Goal: Information Seeking & Learning: Find specific page/section

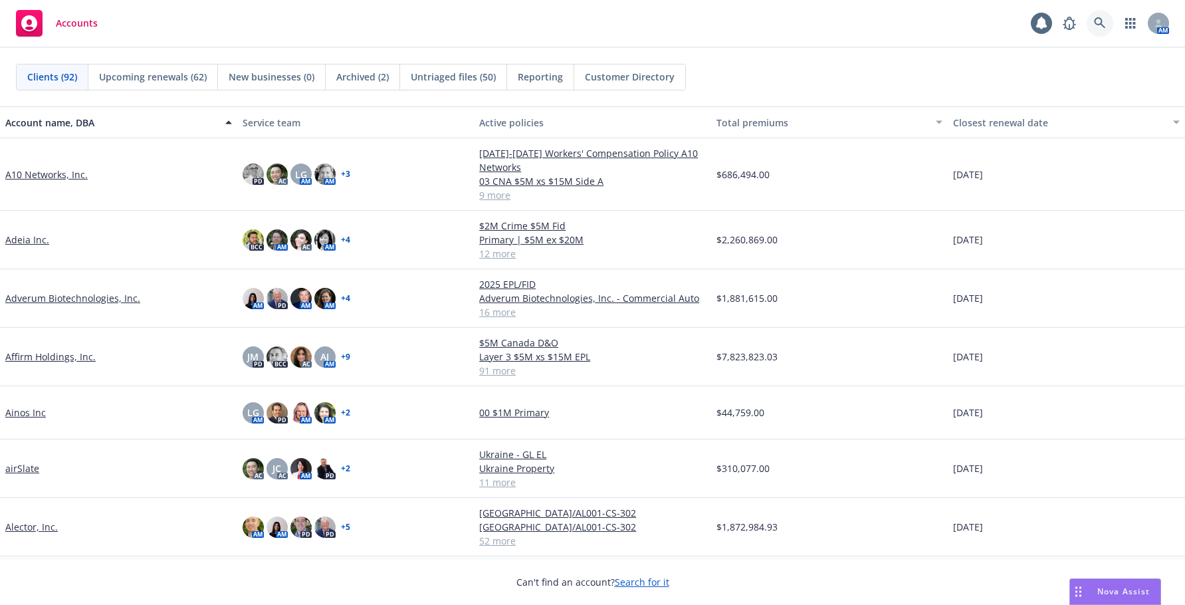
click at [1098, 17] on link at bounding box center [1099, 23] width 27 height 27
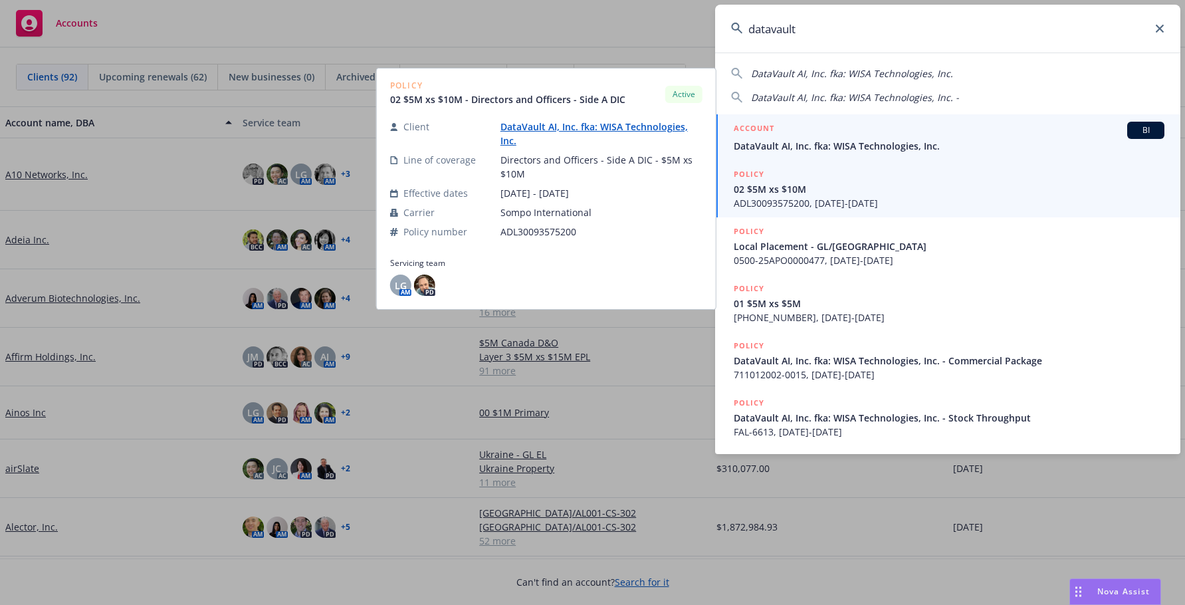
type input "datavault"
click at [902, 145] on span "DataVault AI, Inc. fka: WISA Technologies, Inc." at bounding box center [949, 146] width 431 height 14
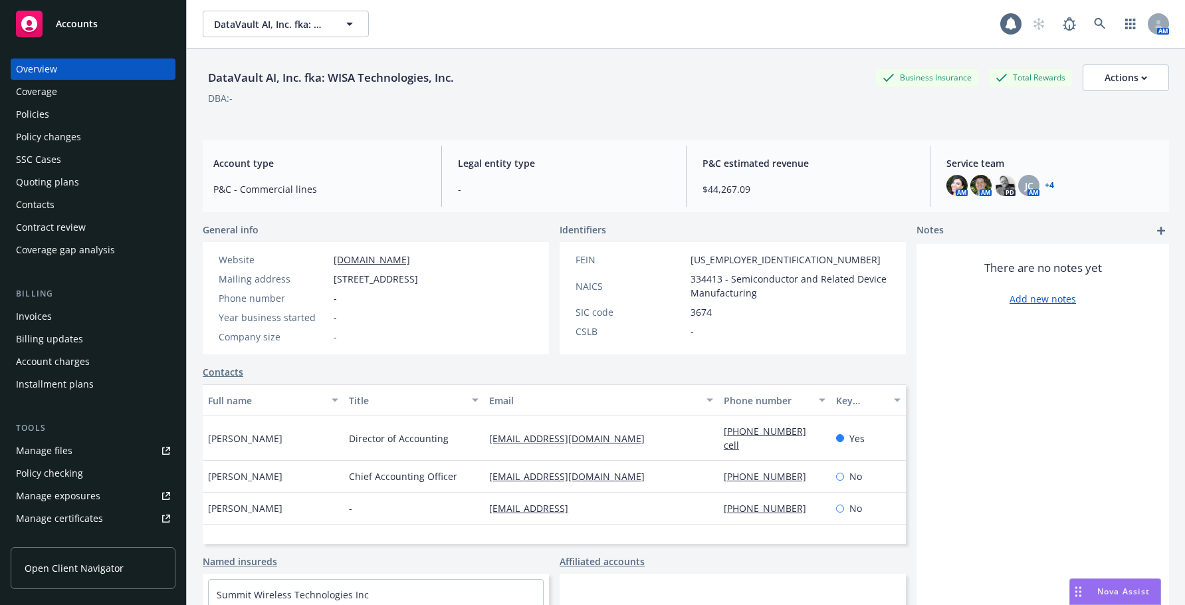
click at [41, 316] on div "Invoices" at bounding box center [34, 316] width 36 height 21
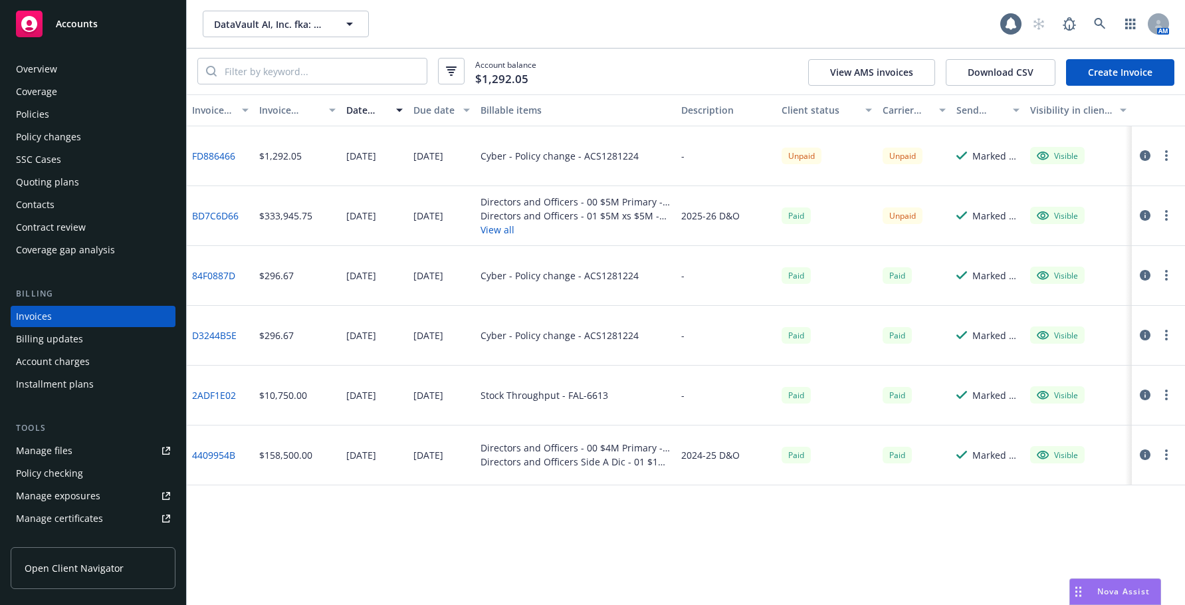
click at [43, 115] on div "Policies" at bounding box center [32, 114] width 33 height 21
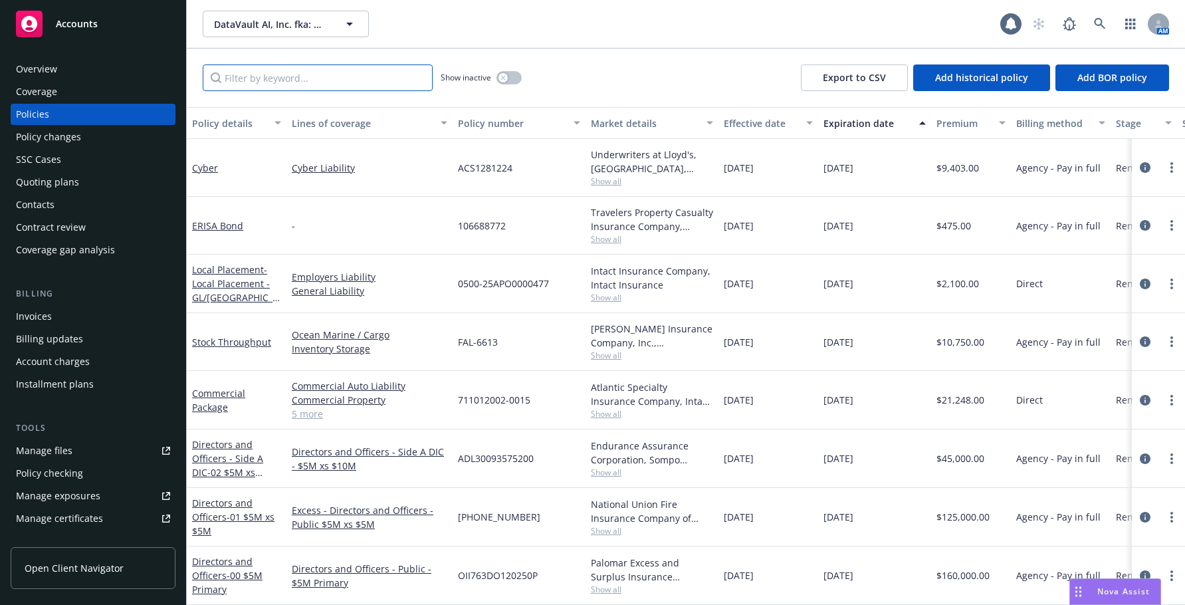
click at [299, 78] on input "Filter by keyword..." at bounding box center [318, 77] width 230 height 27
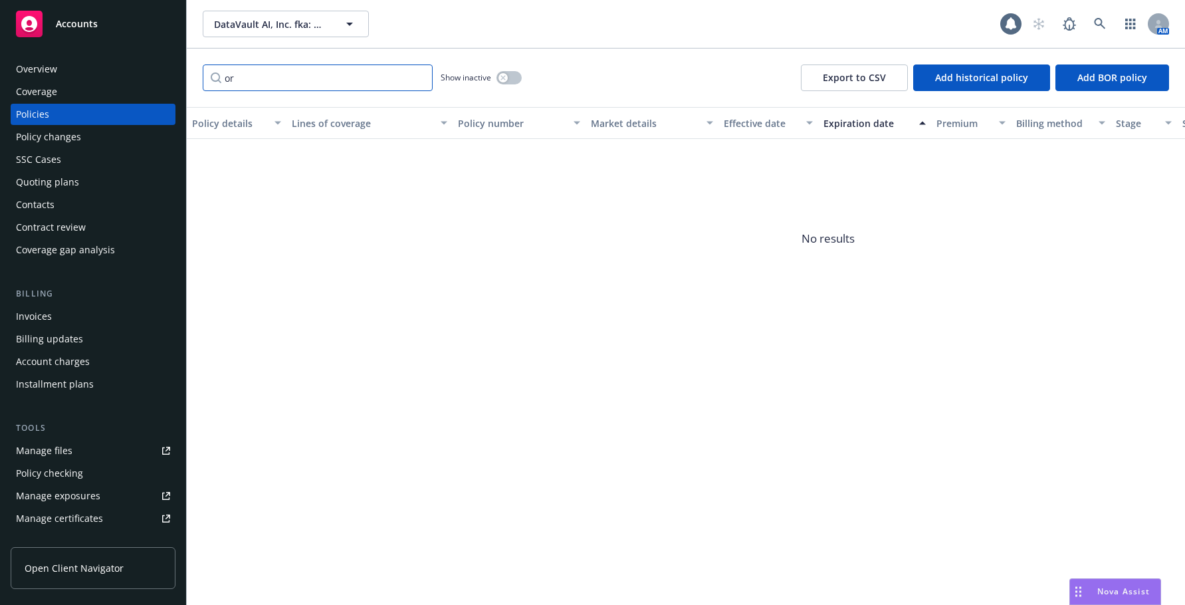
type input "o"
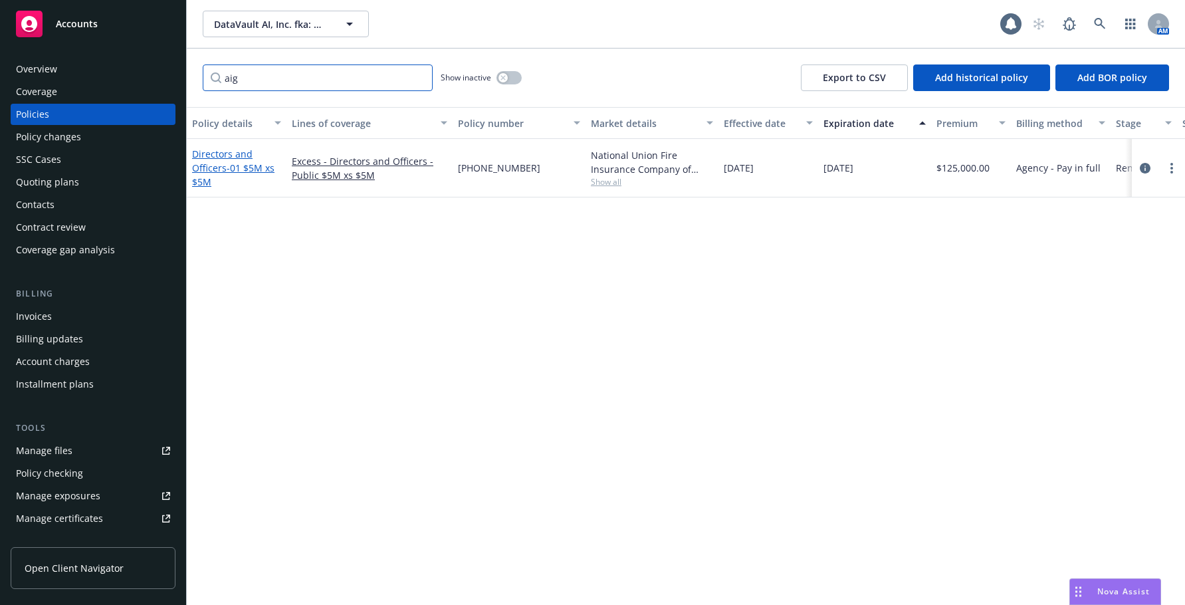
type input "aig"
click at [245, 169] on span "- 01 $5M xs $5M" at bounding box center [233, 174] width 82 height 27
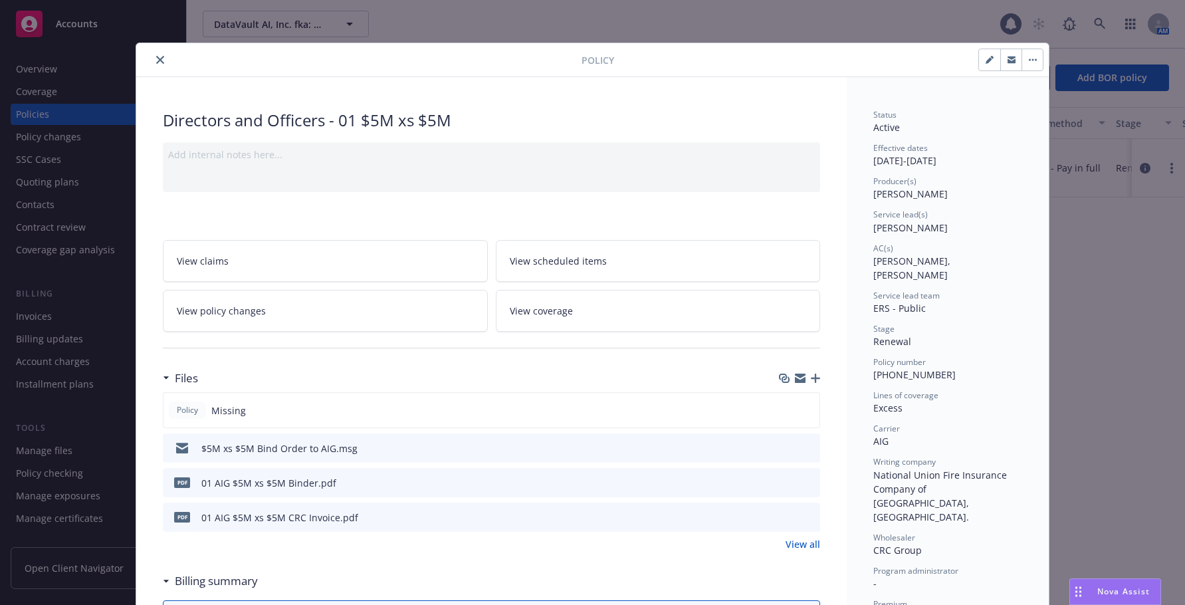
click at [156, 58] on icon "close" at bounding box center [160, 60] width 8 height 8
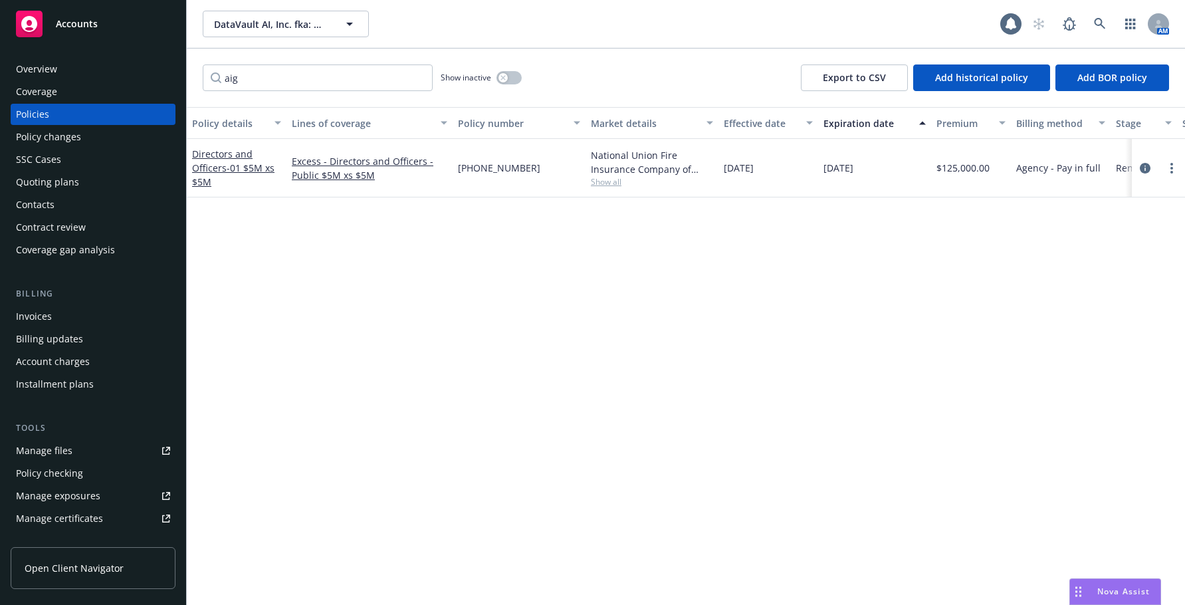
click at [37, 315] on div "Invoices" at bounding box center [34, 316] width 36 height 21
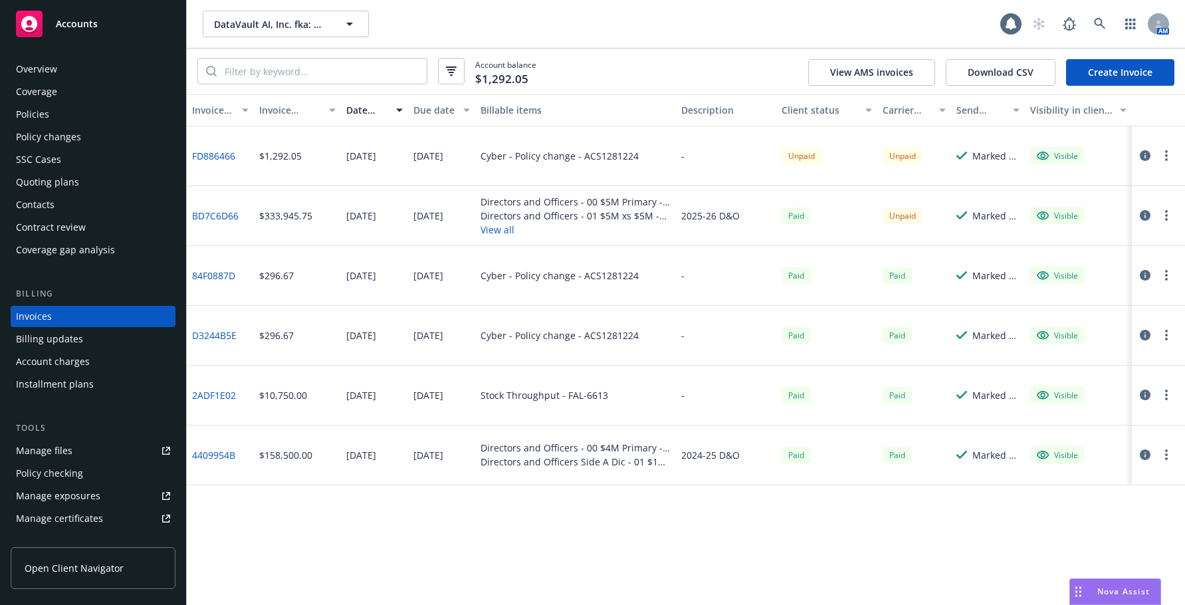
click at [35, 113] on div "Policies" at bounding box center [32, 114] width 33 height 21
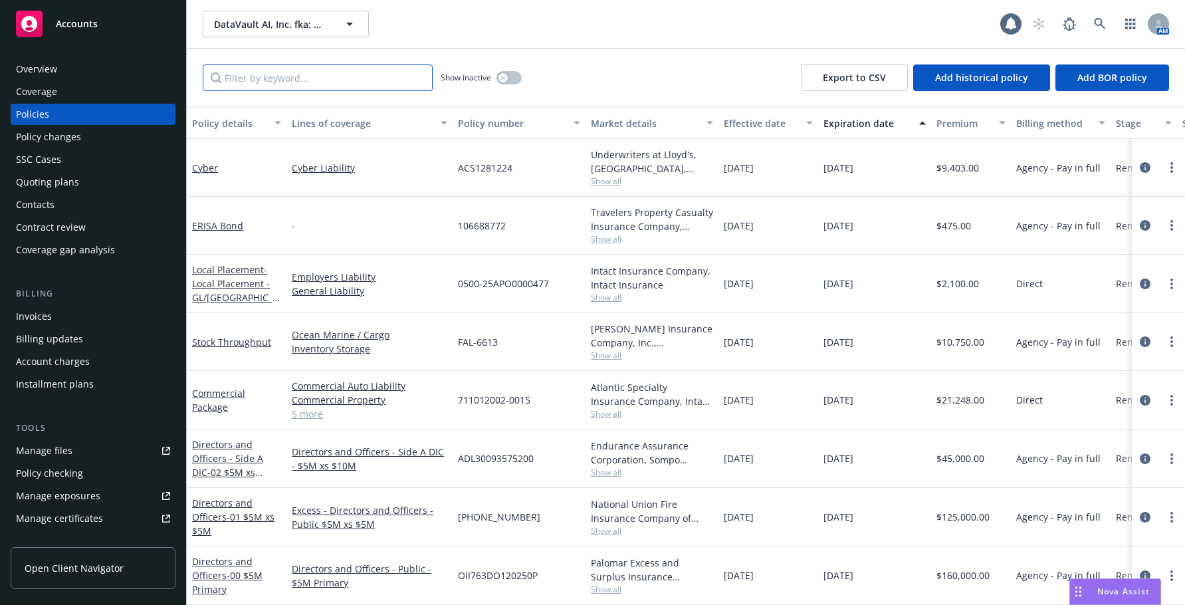
click at [258, 79] on input "Filter by keyword..." at bounding box center [318, 77] width 230 height 27
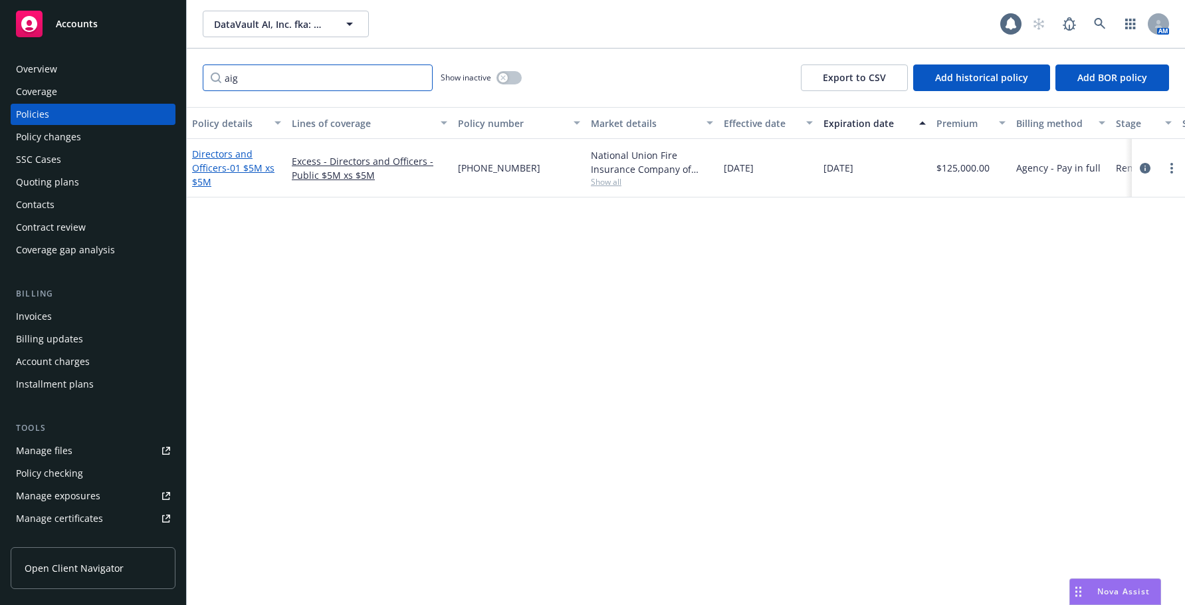
type input "aig"
click at [217, 167] on link "Directors and Officers - 01 $5M xs $5M" at bounding box center [233, 168] width 82 height 41
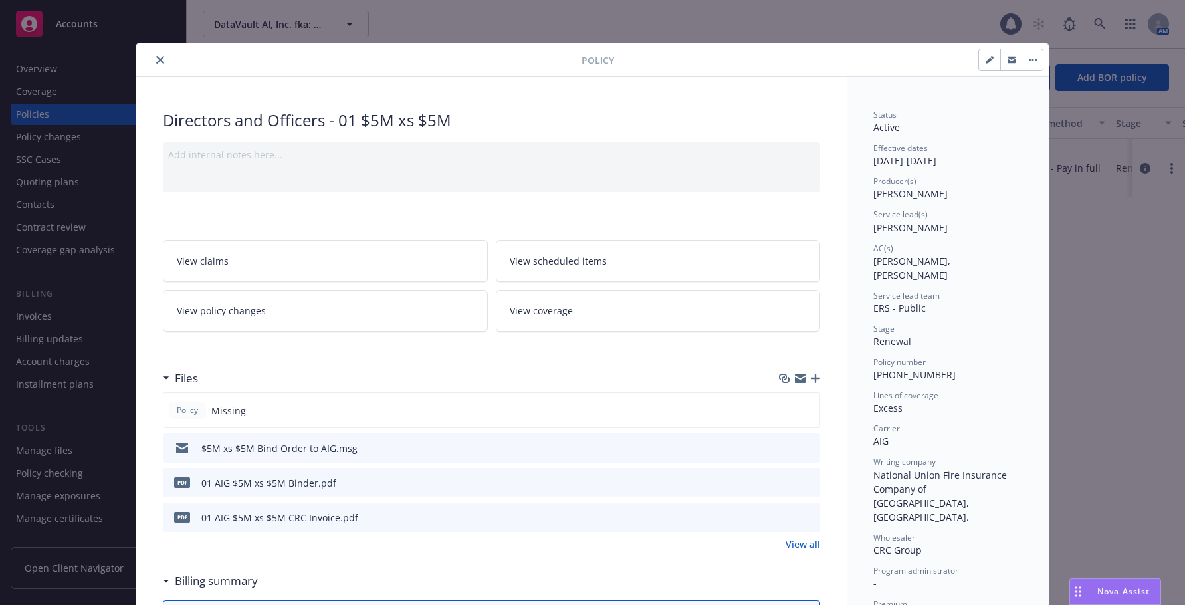
click at [156, 58] on icon "close" at bounding box center [160, 60] width 8 height 8
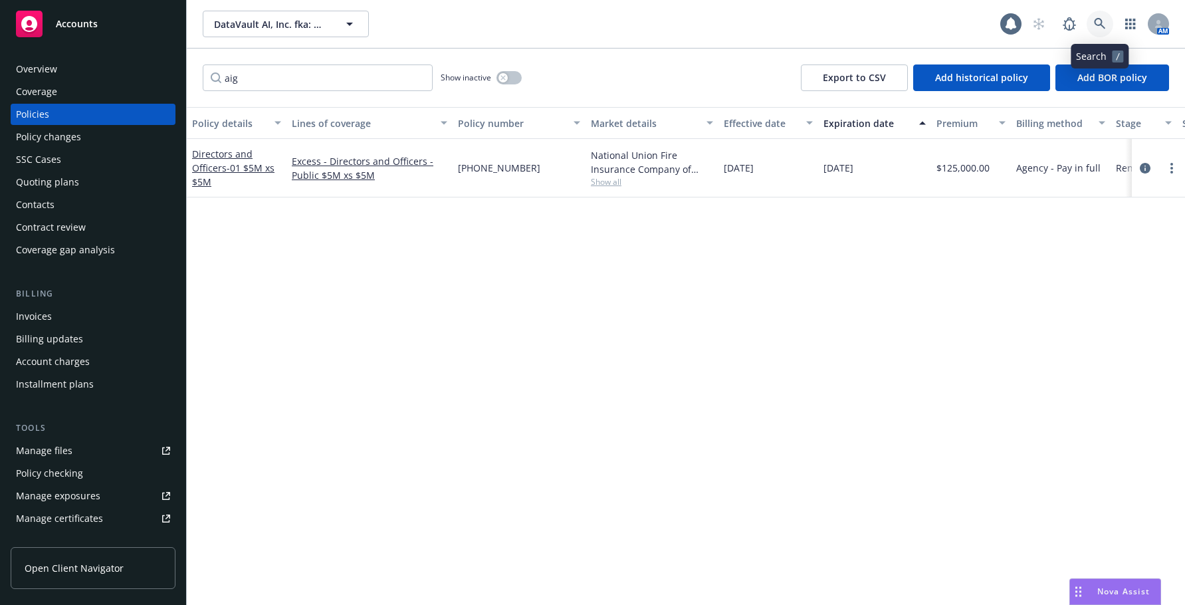
click at [1098, 22] on icon at bounding box center [1100, 24] width 12 height 12
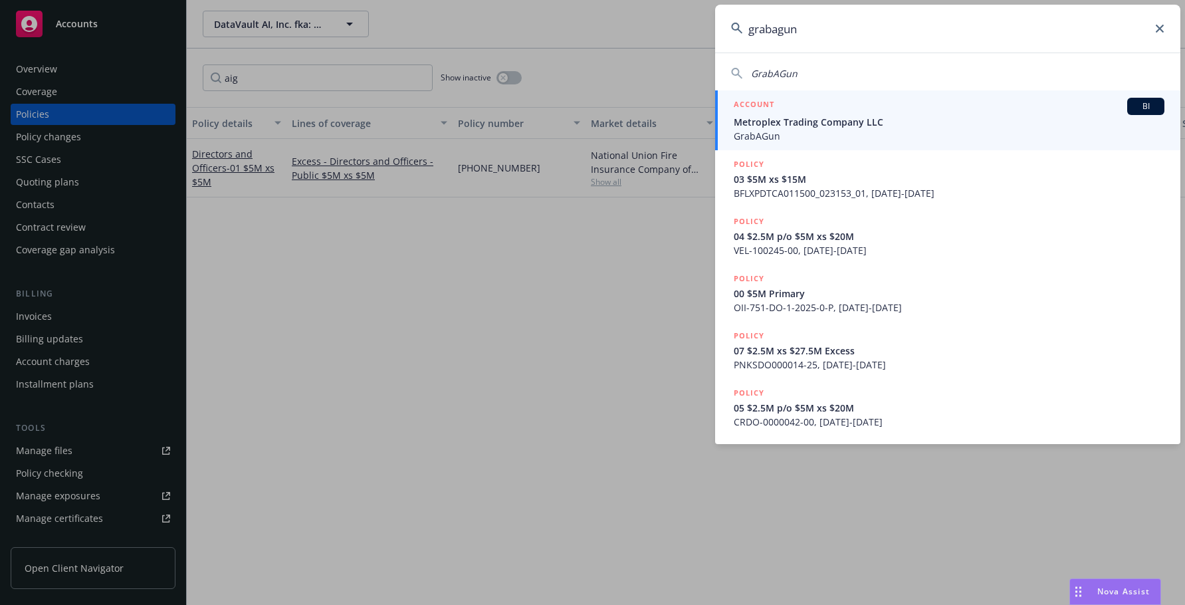
type input "grabagun"
click at [805, 124] on span "Metroplex Trading Company LLC" at bounding box center [949, 122] width 431 height 14
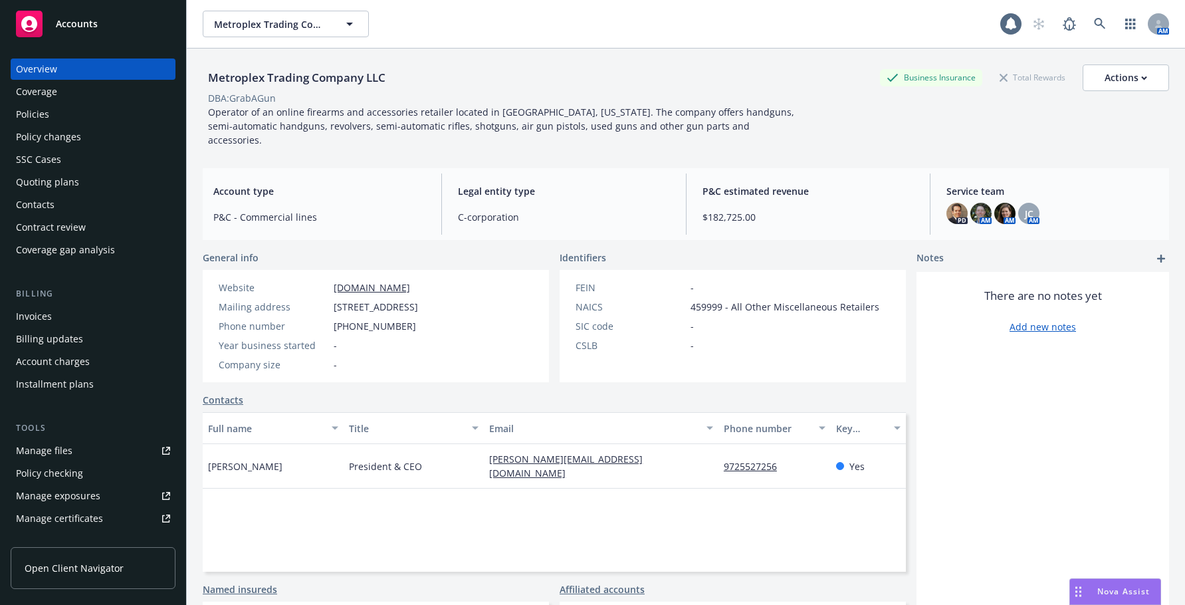
click at [33, 315] on div "Invoices" at bounding box center [34, 316] width 36 height 21
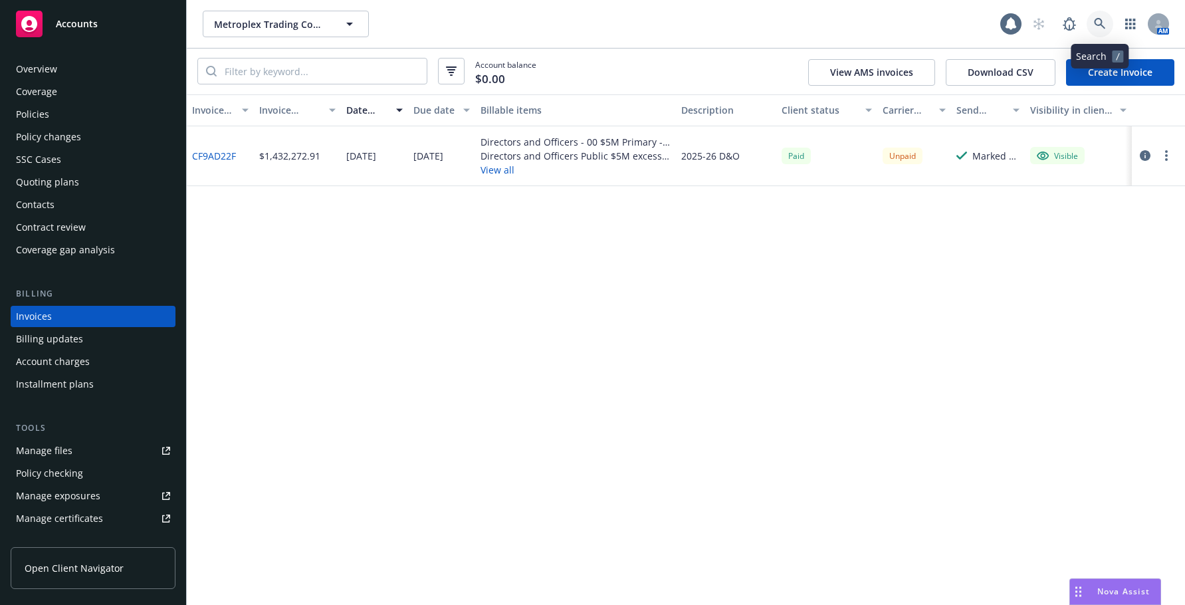
click at [1098, 21] on icon at bounding box center [1100, 24] width 12 height 12
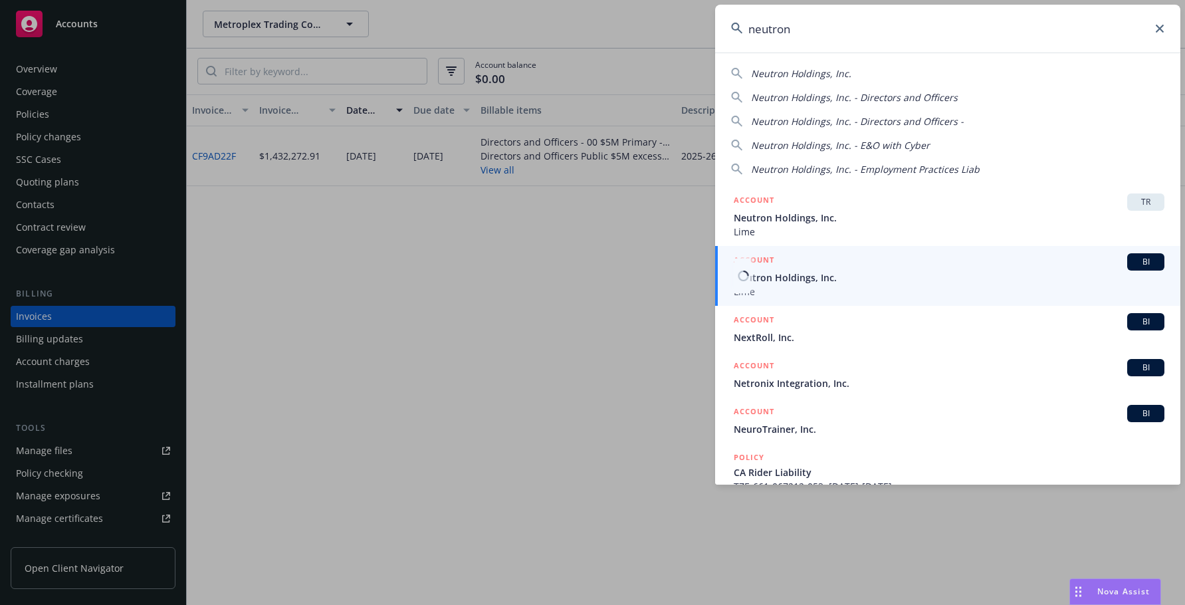
type input "neutron"
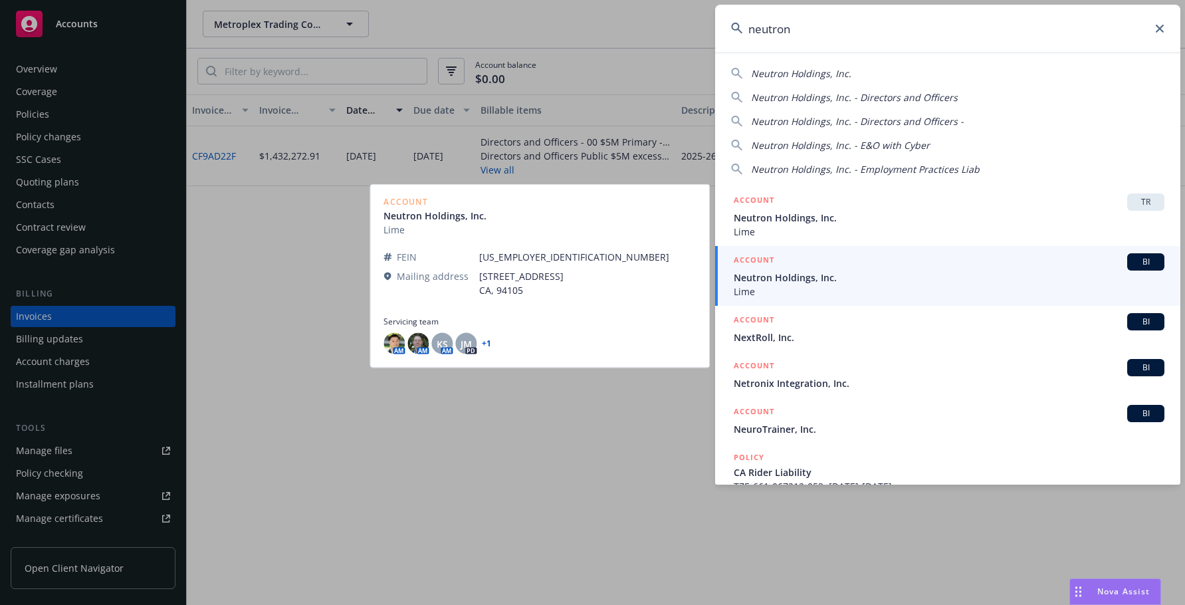
click at [807, 278] on span "Neutron Holdings, Inc." at bounding box center [949, 277] width 431 height 14
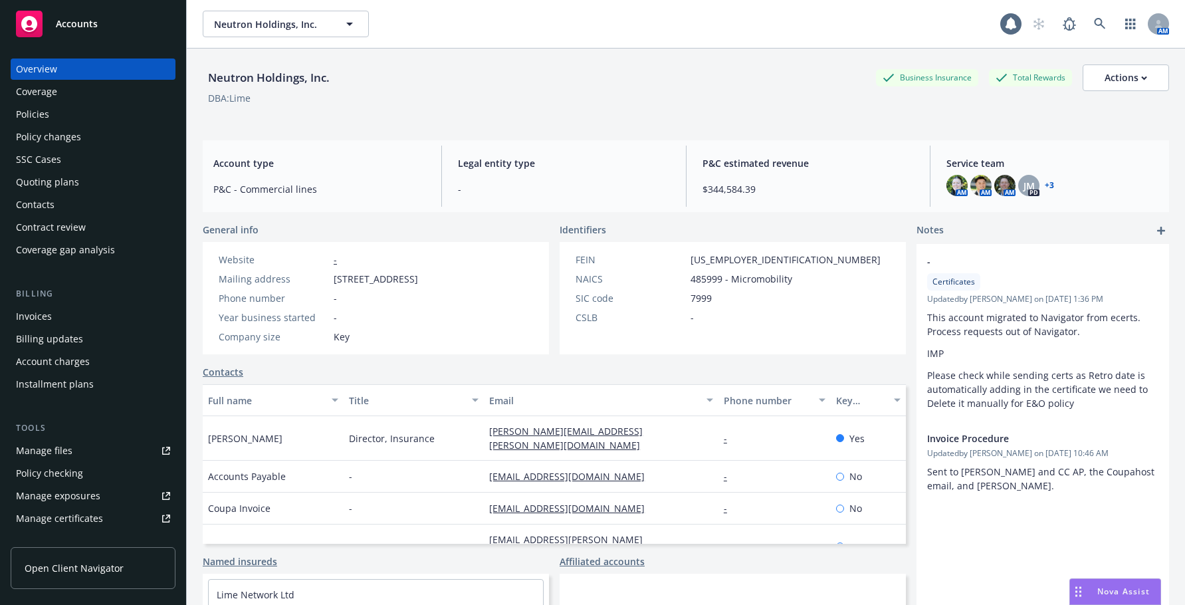
click at [41, 318] on div "Invoices" at bounding box center [34, 316] width 36 height 21
